Goal: Contribute content

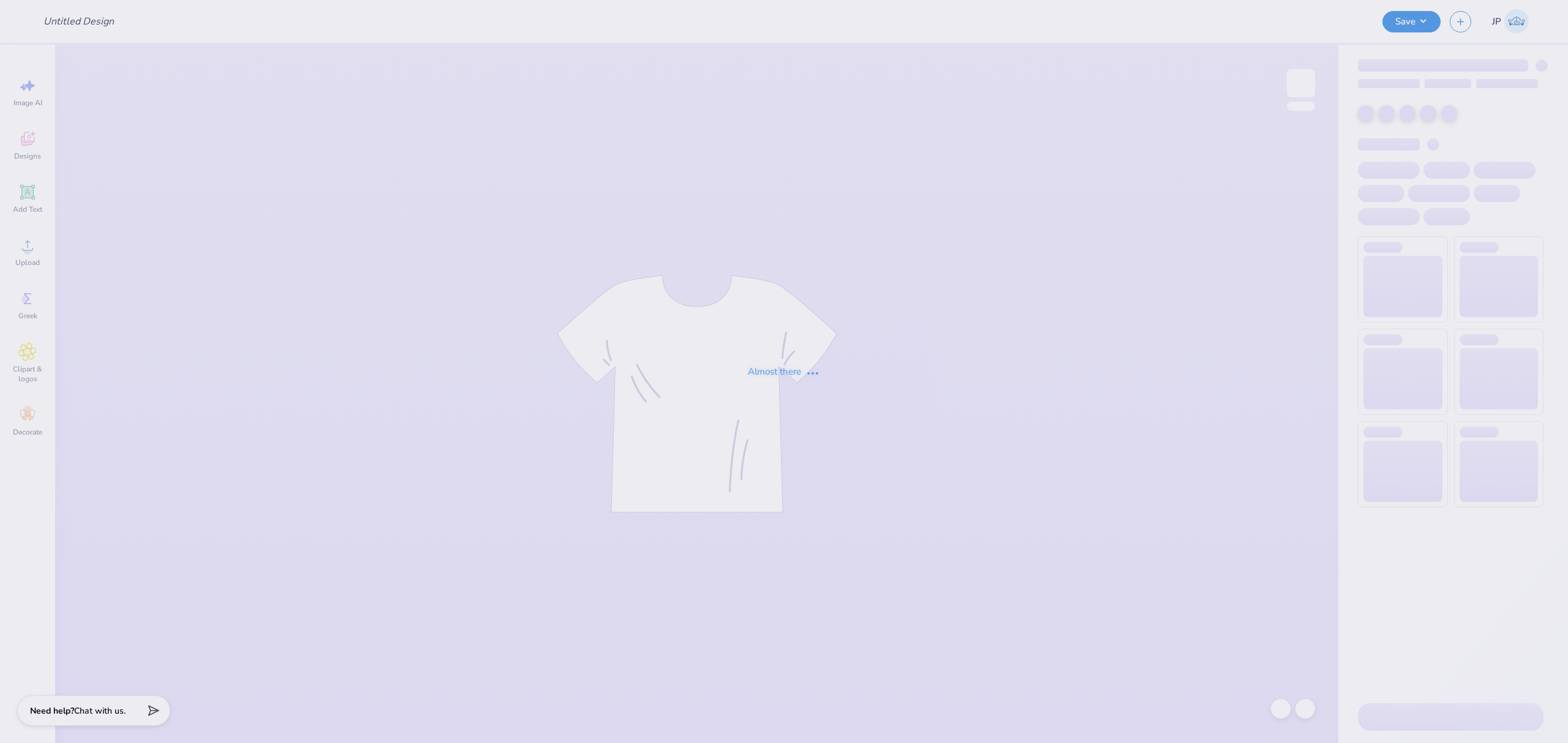
type input "RG Patch"
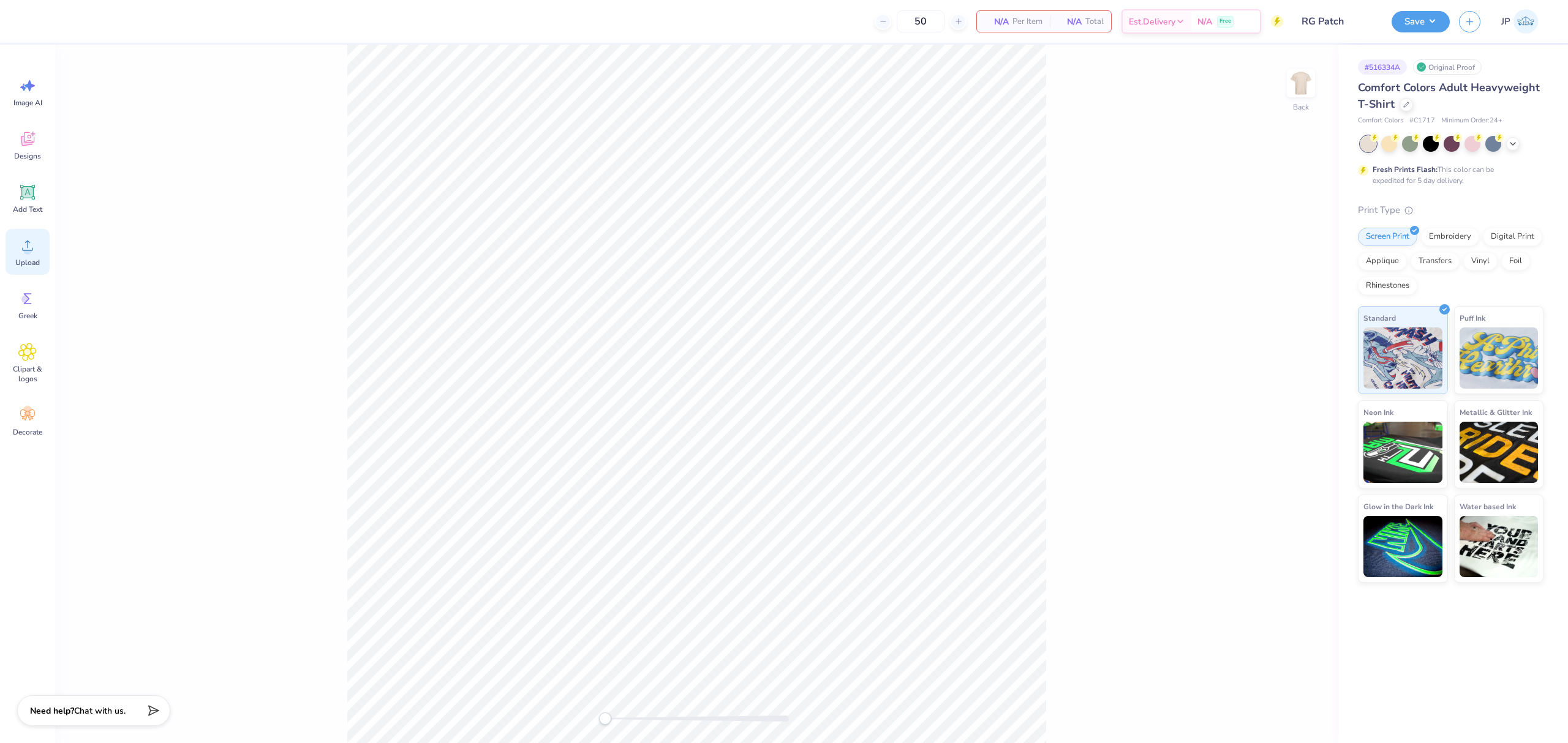
click at [33, 255] on div "Upload" at bounding box center [28, 252] width 44 height 46
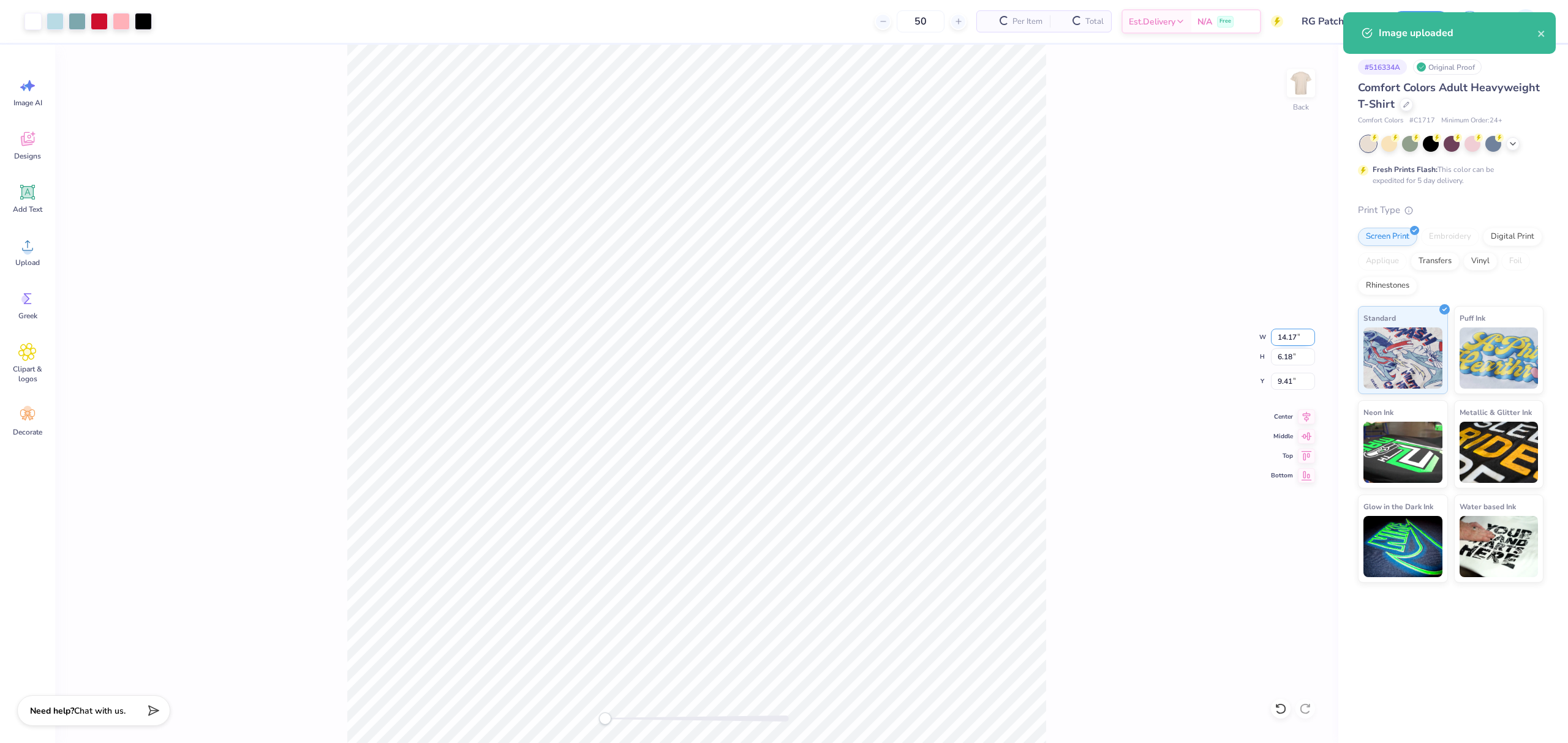
click at [1282, 336] on input "14.17" at bounding box center [1293, 337] width 44 height 17
drag, startPoint x: 1282, startPoint y: 336, endPoint x: 1567, endPoint y: 341, distance: 285.0
click at [1282, 336] on input "14.17" at bounding box center [1293, 337] width 44 height 17
type input "12"
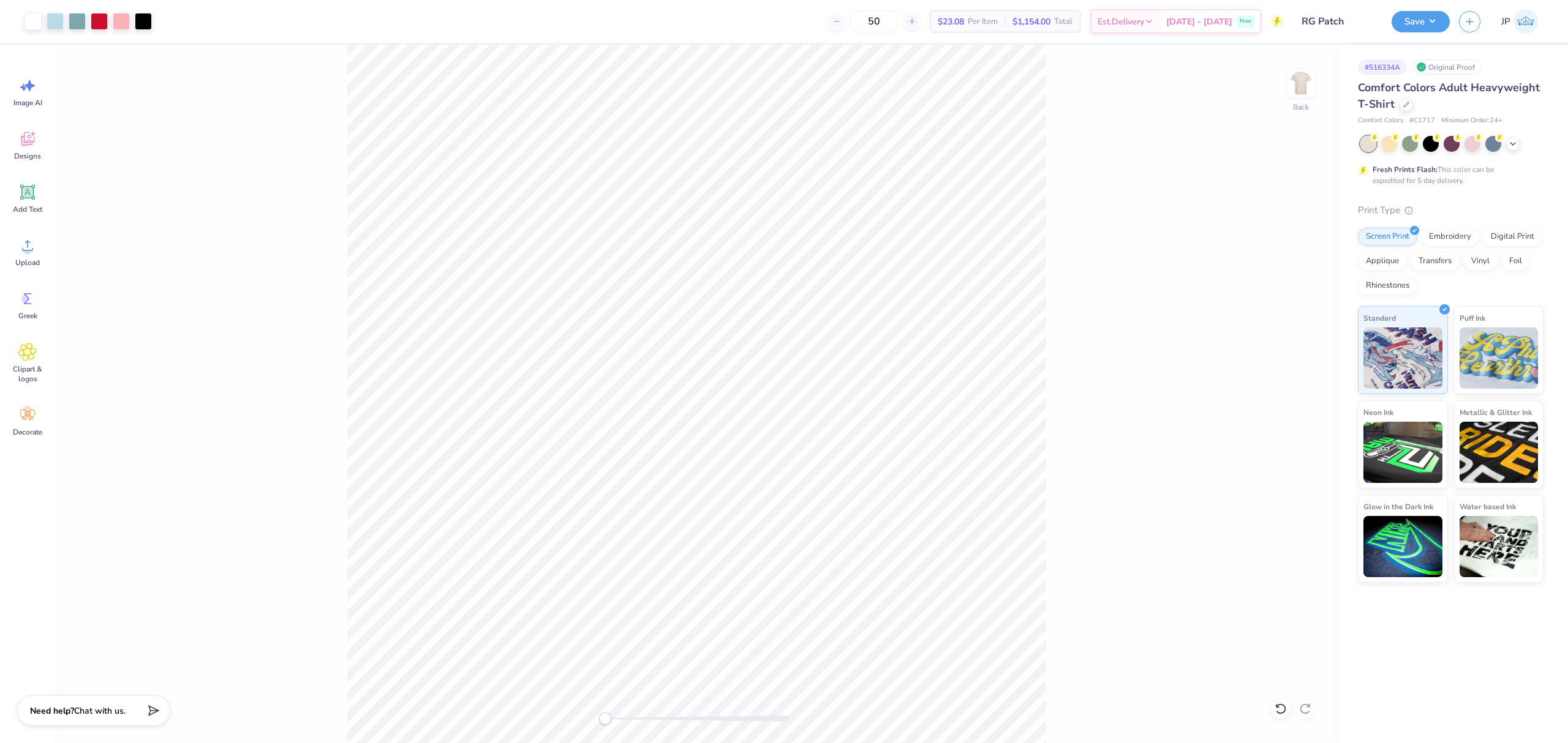
click at [673, 721] on div "Back" at bounding box center [696, 394] width 1283 height 699
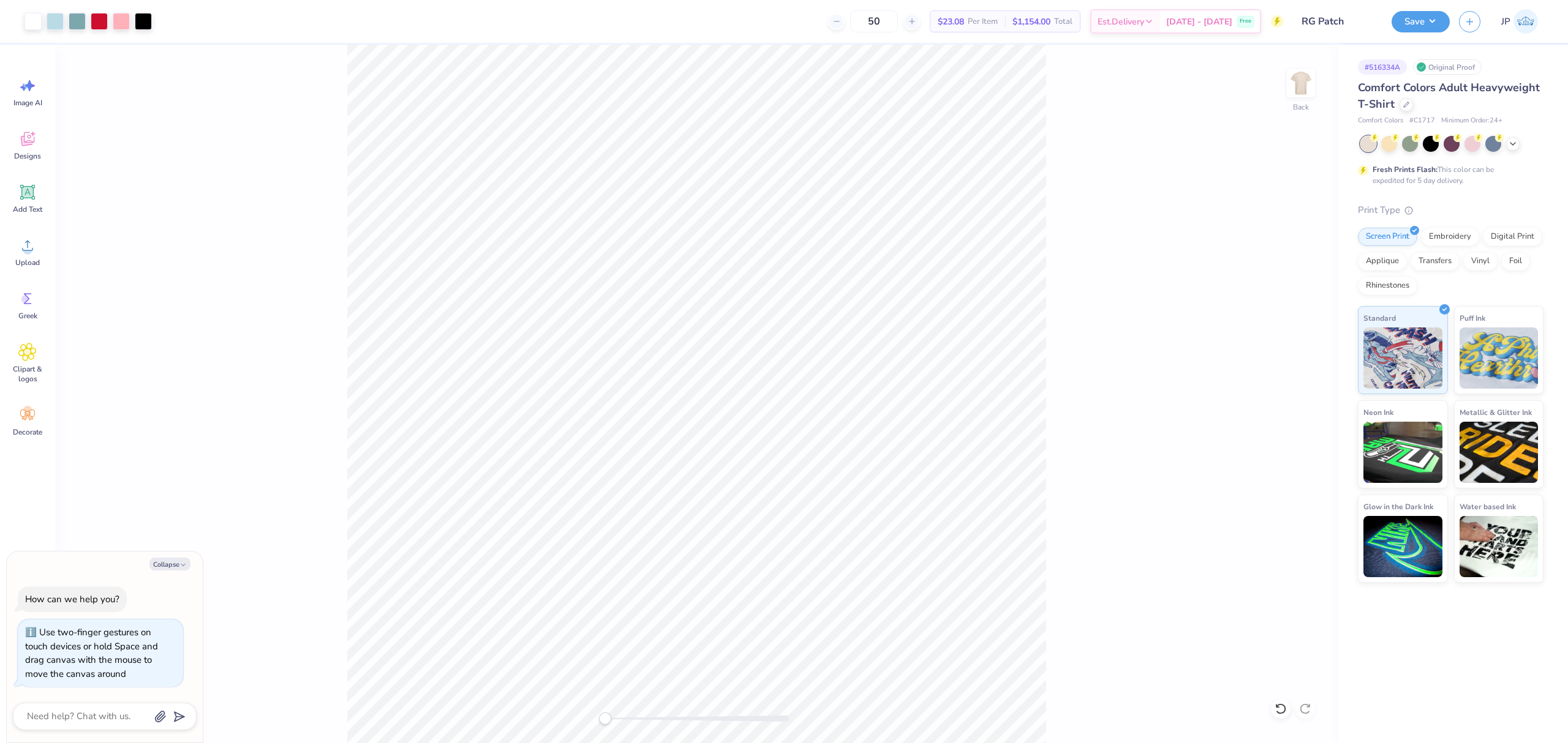
click at [368, 665] on div "Back" at bounding box center [696, 394] width 1283 height 699
click at [18, 252] on icon at bounding box center [27, 245] width 18 height 18
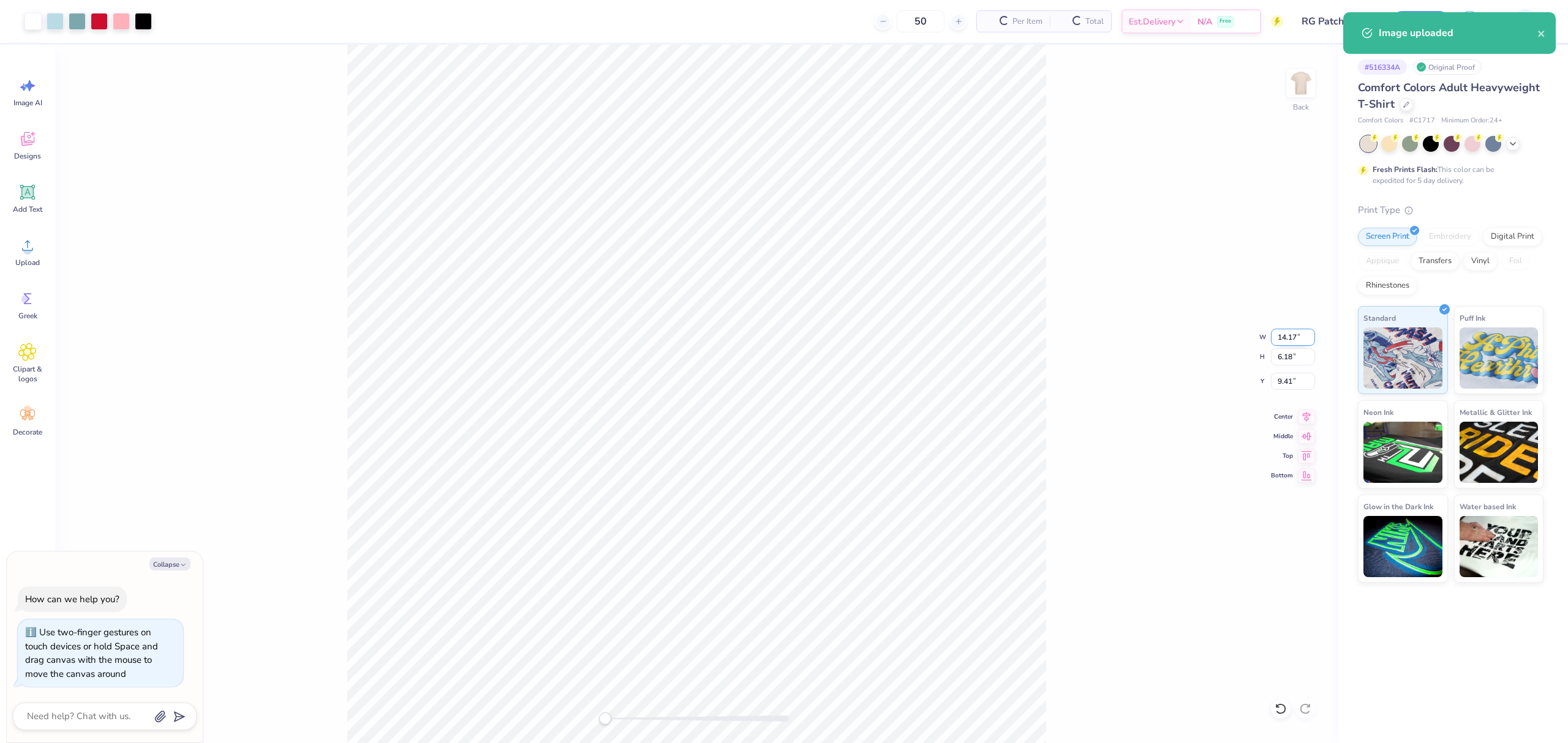
type textarea "x"
click at [1288, 335] on input "14.17" at bounding box center [1293, 337] width 44 height 17
type input "12"
type textarea "x"
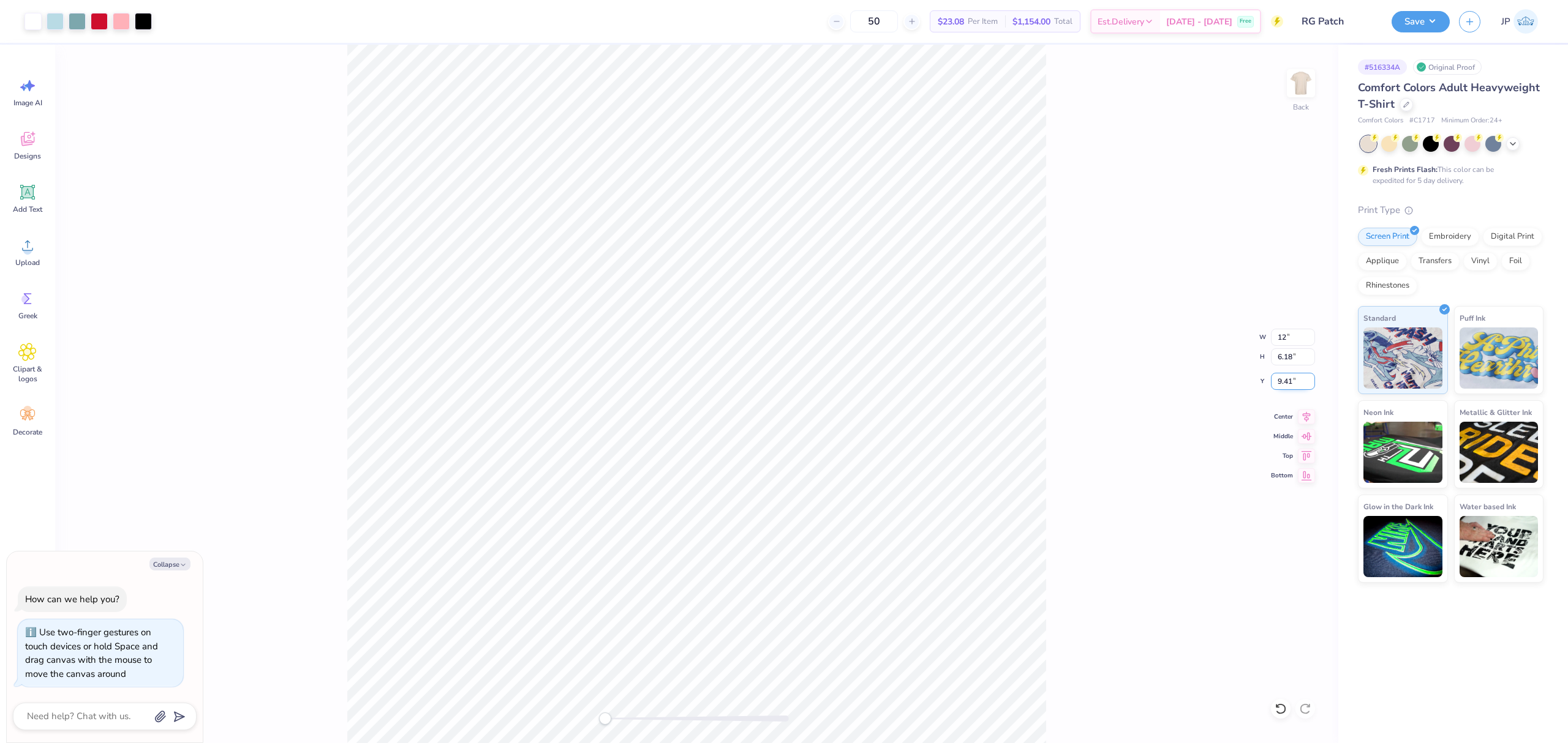
click at [1276, 385] on input "9.41" at bounding box center [1293, 382] width 44 height 17
type input "3"
click at [1429, 16] on button "Save" at bounding box center [1421, 20] width 58 height 21
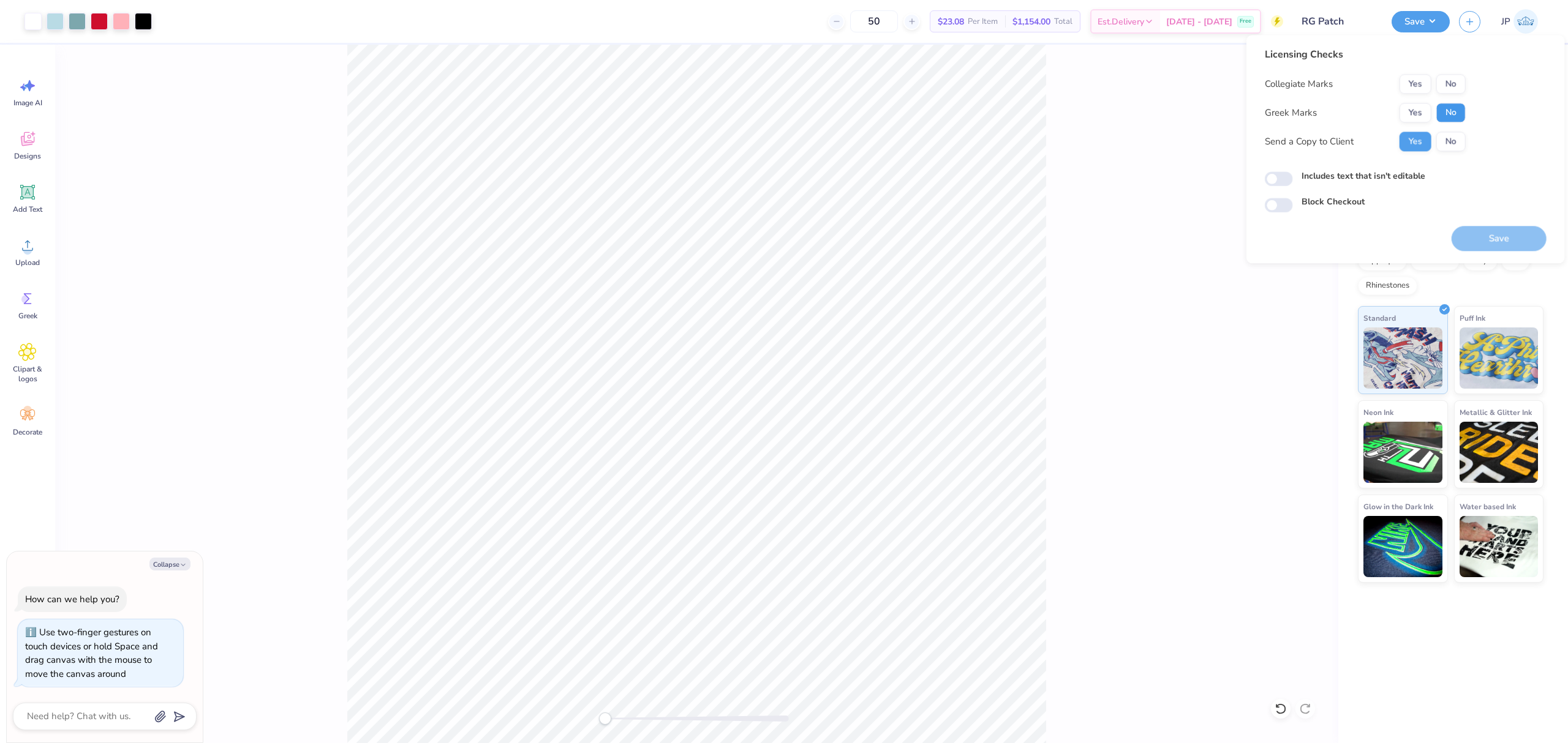
click at [1448, 121] on button "No" at bounding box center [1451, 112] width 30 height 19
click at [1441, 86] on button "No" at bounding box center [1451, 83] width 30 height 19
click at [1470, 243] on button "Save" at bounding box center [1499, 238] width 95 height 25
type textarea "x"
